Goal: Task Accomplishment & Management: Manage account settings

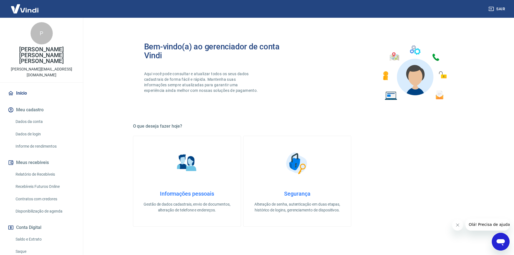
click at [33, 169] on link "Relatório de Recebíveis" at bounding box center [44, 174] width 63 height 11
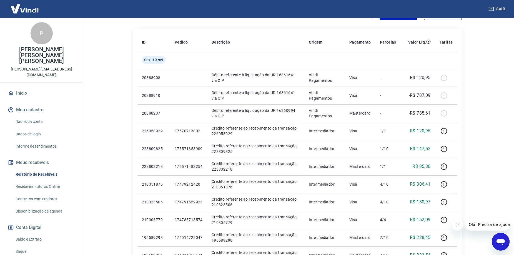
scroll to position [56, 0]
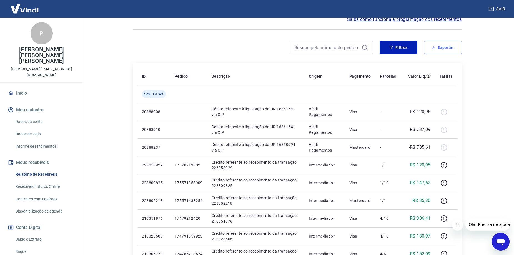
click at [447, 46] on button "Exportar" at bounding box center [443, 47] width 38 height 13
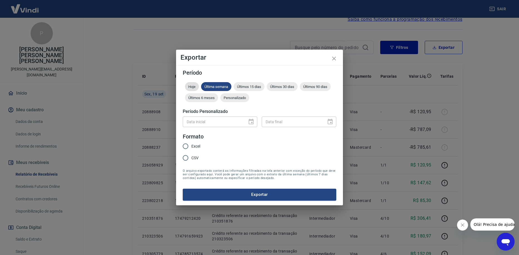
drag, startPoint x: 185, startPoint y: 81, endPoint x: 190, endPoint y: 86, distance: 6.3
click at [186, 82] on form "Período Hoje Última semana Últimos 15 dias Últimos 30 dias Últimos 90 dias Últi…" at bounding box center [259, 135] width 153 height 131
click at [190, 86] on span "Hoje" at bounding box center [192, 87] width 14 height 4
click at [184, 145] on input "Excel" at bounding box center [186, 147] width 12 height 12
radio input "true"
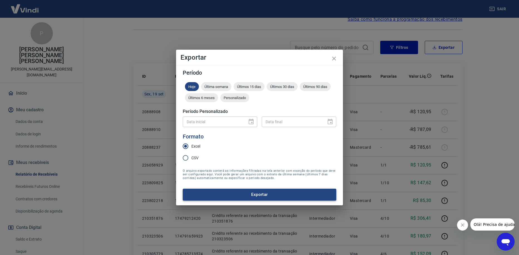
click at [224, 191] on button "Exportar" at bounding box center [259, 195] width 153 height 12
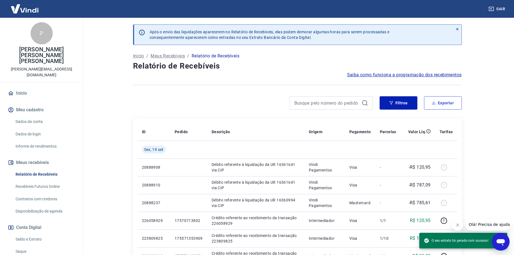
scroll to position [41, 0]
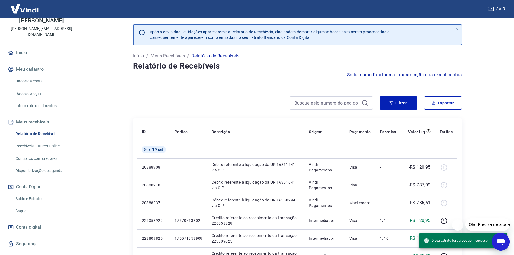
click at [22, 206] on link "Saque" at bounding box center [44, 211] width 63 height 11
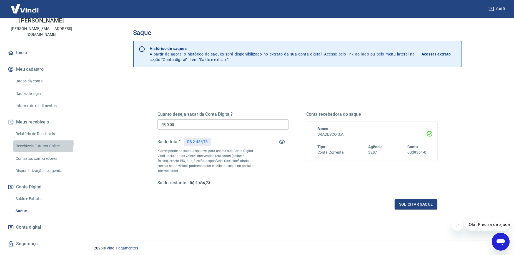
click at [40, 141] on link "Recebíveis Futuros Online" at bounding box center [44, 146] width 63 height 11
click at [491, 8] on icon "button" at bounding box center [492, 9] width 6 height 6
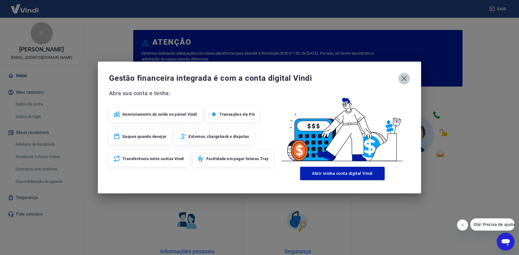
click at [406, 83] on icon "button" at bounding box center [403, 78] width 9 height 9
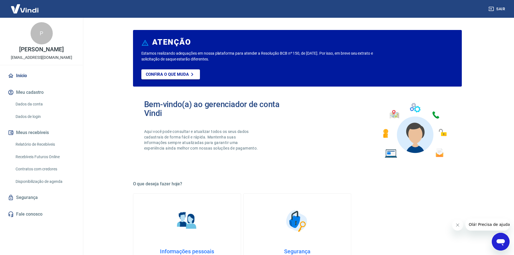
click at [60, 150] on link "Relatório de Recebíveis" at bounding box center [44, 144] width 63 height 11
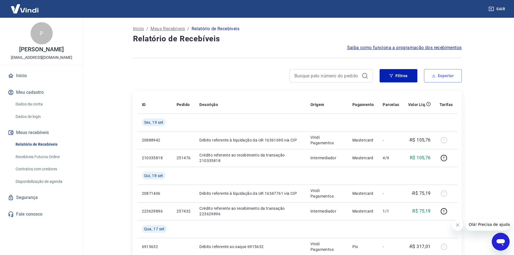
click at [434, 75] on icon "button" at bounding box center [434, 76] width 4 height 4
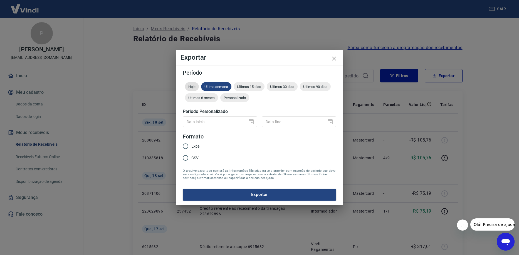
click at [193, 85] on span "Hoje" at bounding box center [192, 87] width 14 height 4
click at [188, 146] on input "Excel" at bounding box center [186, 147] width 12 height 12
radio input "true"
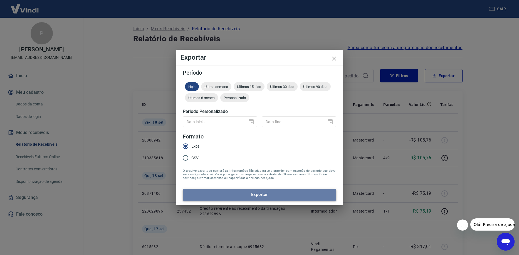
click at [232, 193] on button "Exportar" at bounding box center [259, 195] width 153 height 12
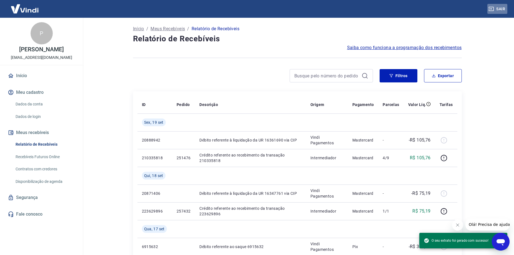
click at [499, 9] on button "Sair" at bounding box center [498, 9] width 20 height 10
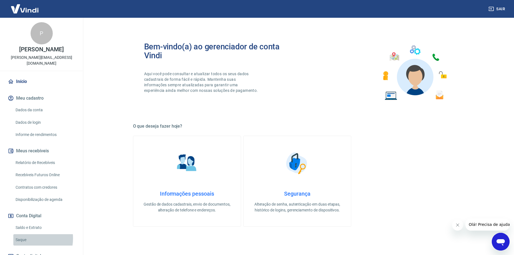
click at [24, 239] on link "Saque" at bounding box center [44, 240] width 63 height 11
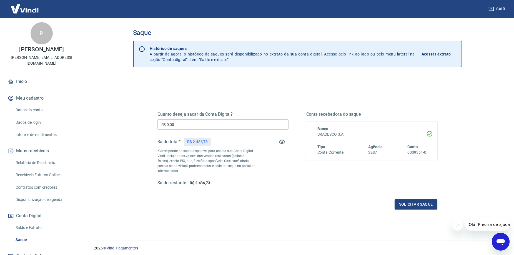
click at [228, 126] on input "R$ 0,00" at bounding box center [223, 125] width 131 height 10
type input "R$ 2.486,73"
click at [413, 212] on div "Quanto deseja sacar da Conta Digital? R$ 2.486,73 ​ Saldo total*: R$ 2.486,73 *…" at bounding box center [297, 151] width 293 height 129
click at [413, 211] on div "Quanto deseja sacar da Conta Digital? R$ 2.486,73 ​ Saldo total*: R$ 2.486,73 *…" at bounding box center [297, 151] width 293 height 129
click at [412, 207] on button "Solicitar saque" at bounding box center [416, 205] width 43 height 10
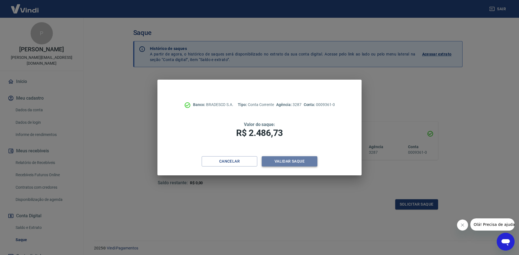
click at [287, 157] on button "Validar saque" at bounding box center [290, 161] width 56 height 10
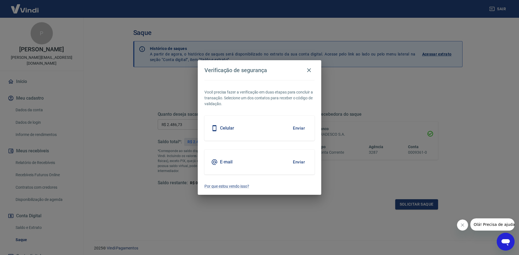
click at [298, 161] on button "Enviar" at bounding box center [299, 162] width 18 height 12
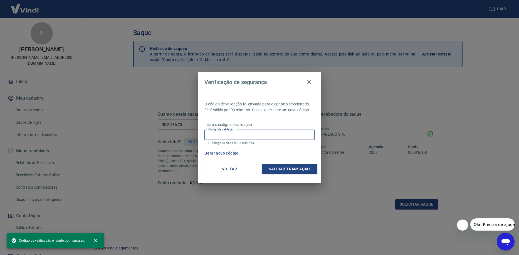
drag, startPoint x: 248, startPoint y: 130, endPoint x: 194, endPoint y: 111, distance: 57.4
click at [248, 130] on input "Código de validação" at bounding box center [259, 135] width 110 height 10
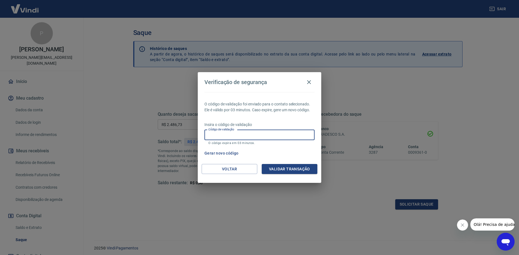
click at [232, 134] on input "Código de validação" at bounding box center [259, 135] width 110 height 10
type input "615537"
click at [266, 170] on button "Validar transação" at bounding box center [290, 169] width 56 height 10
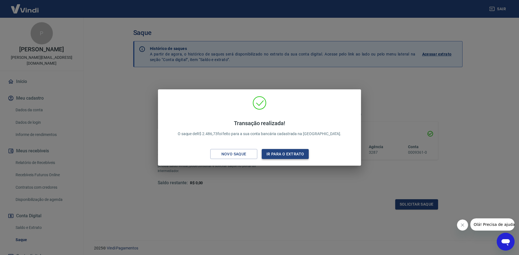
click at [281, 156] on button "Ir para o extrato" at bounding box center [285, 154] width 47 height 10
